Goal: Find specific page/section: Find specific page/section

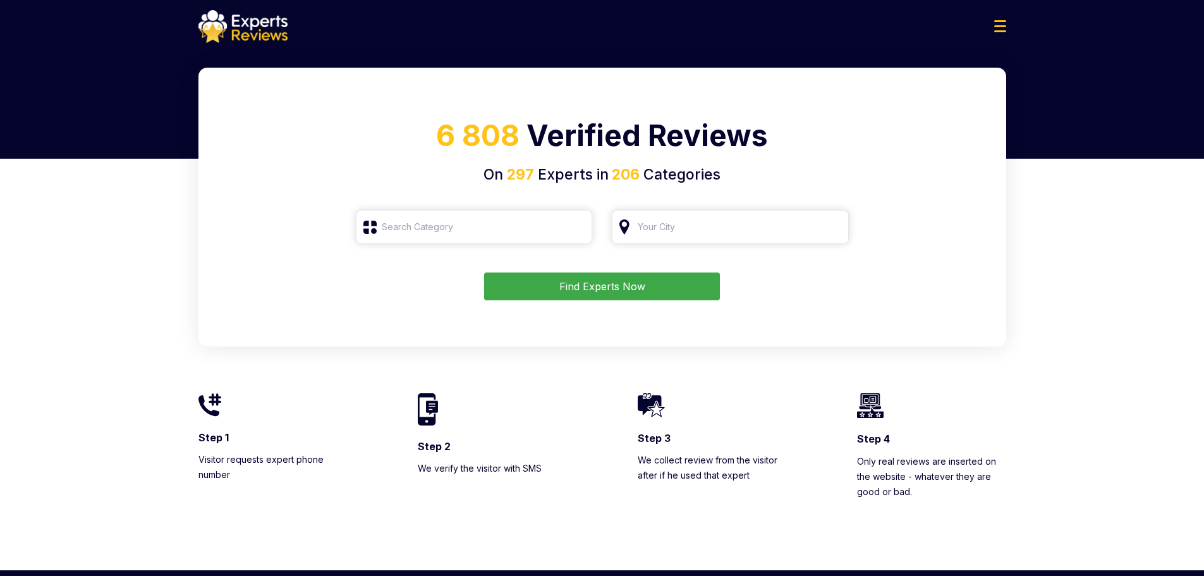
type input "Roofing"
click at [611, 285] on button "Find Experts Now" at bounding box center [602, 286] width 236 height 28
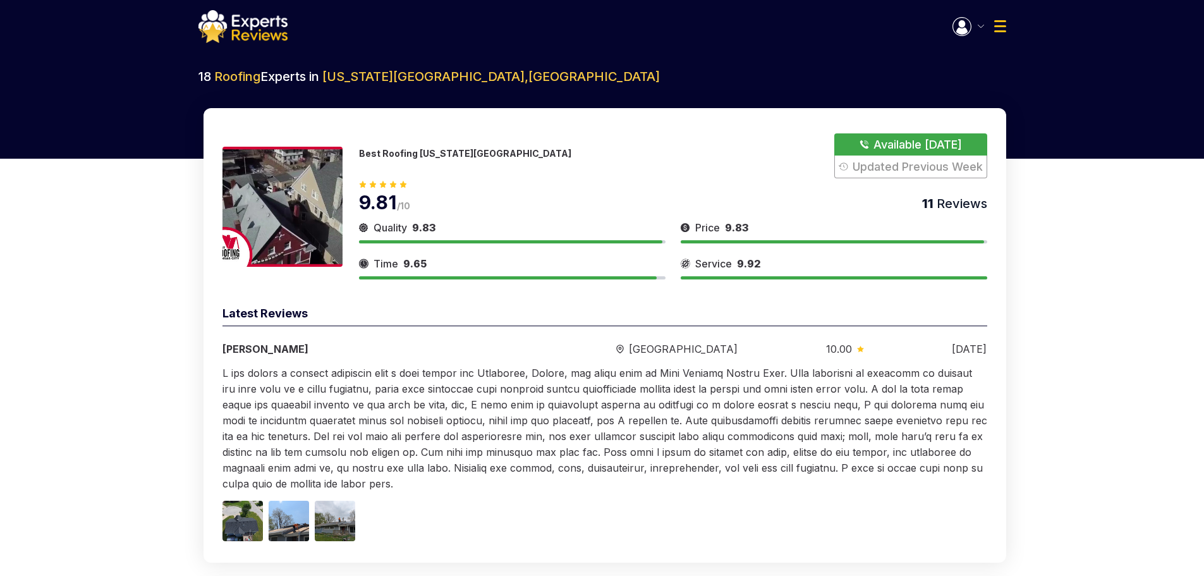
click at [406, 156] on p "Best Roofing [US_STATE][GEOGRAPHIC_DATA]" at bounding box center [465, 153] width 212 height 11
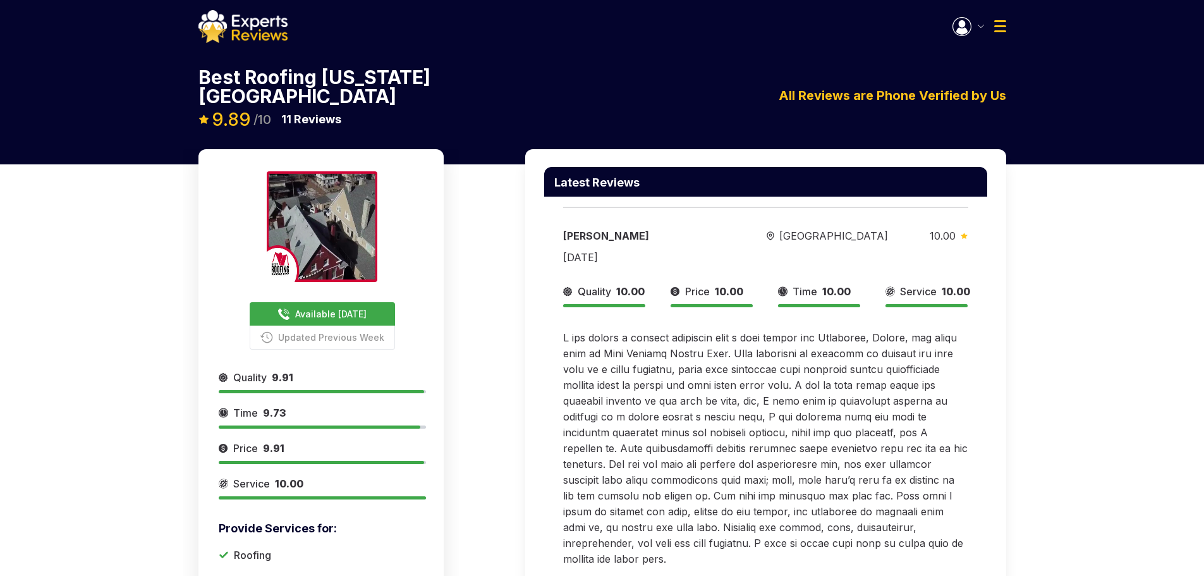
click at [335, 307] on span "Available [DATE]" at bounding box center [330, 313] width 71 height 13
